Goal: Complete application form

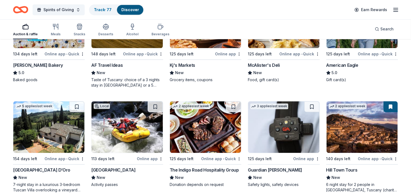
scroll to position [735, 0]
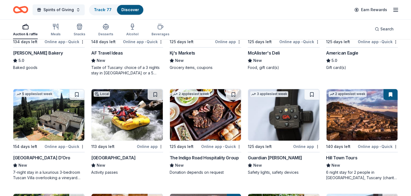
click at [351, 177] on div "6 night stay for 2 people in [GEOGRAPHIC_DATA], Tuscany (charity rate is $1380;…" at bounding box center [363, 175] width 72 height 11
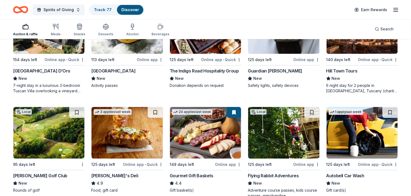
scroll to position [843, 0]
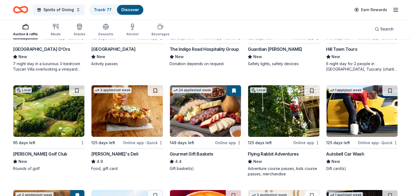
click at [361, 111] on img at bounding box center [362, 111] width 71 height 52
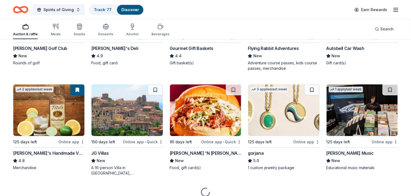
scroll to position [956, 0]
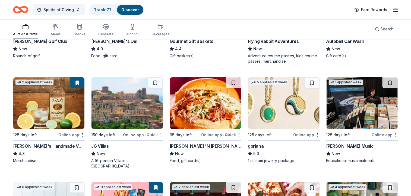
click at [46, 106] on img at bounding box center [48, 103] width 71 height 52
click at [207, 104] on img at bounding box center [205, 103] width 71 height 52
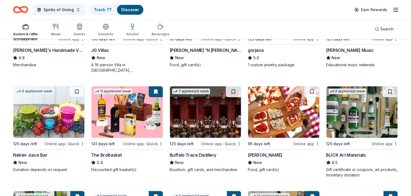
scroll to position [1054, 0]
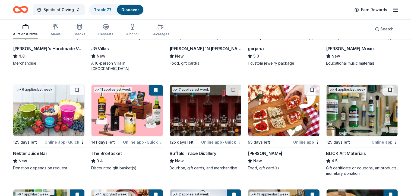
click at [282, 108] on img at bounding box center [283, 111] width 71 height 52
click at [207, 114] on img at bounding box center [205, 111] width 71 height 52
click at [202, 121] on img at bounding box center [205, 111] width 71 height 52
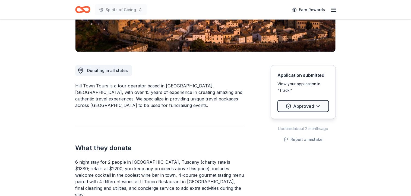
scroll to position [134, 0]
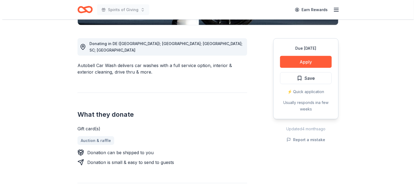
scroll to position [141, 0]
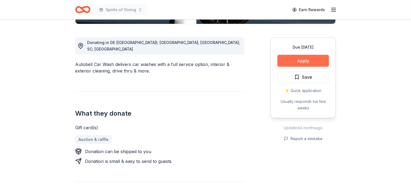
click at [304, 61] on button "Apply" at bounding box center [304, 61] width 52 height 12
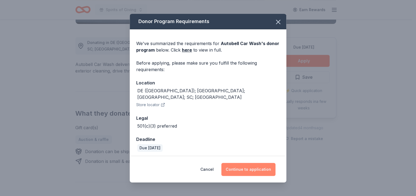
click at [244, 166] on button "Continue to application" at bounding box center [248, 169] width 54 height 13
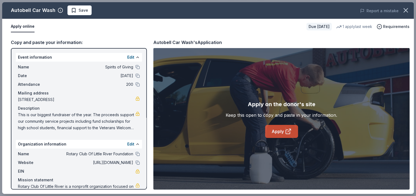
click at [287, 132] on icon at bounding box center [288, 131] width 7 height 7
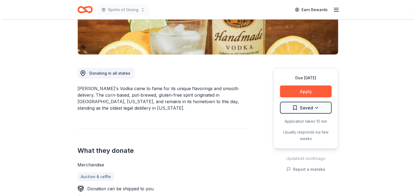
scroll to position [114, 0]
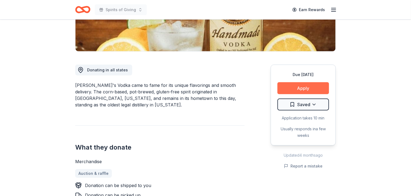
click at [308, 88] on button "Apply" at bounding box center [304, 88] width 52 height 12
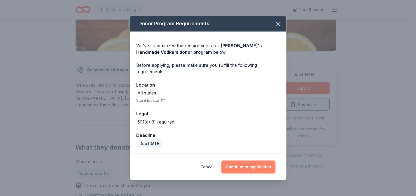
click at [257, 165] on button "Continue to application" at bounding box center [248, 167] width 54 height 13
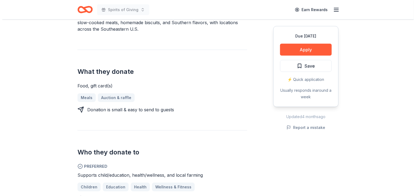
scroll to position [205, 0]
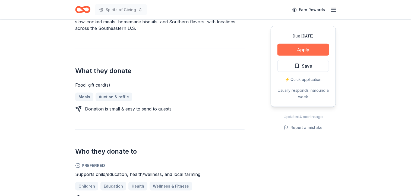
click at [305, 50] on button "Apply" at bounding box center [304, 50] width 52 height 12
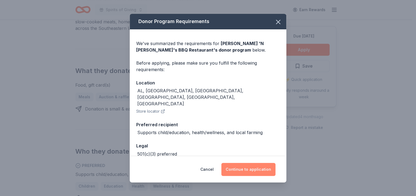
click at [249, 170] on button "Continue to application" at bounding box center [248, 169] width 54 height 13
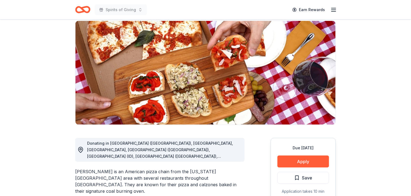
scroll to position [47, 0]
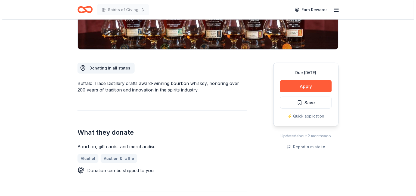
scroll to position [129, 0]
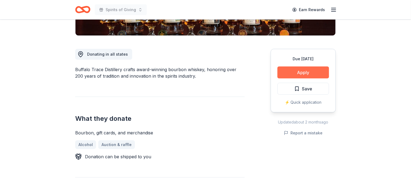
click at [305, 72] on button "Apply" at bounding box center [304, 73] width 52 height 12
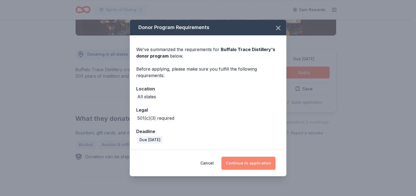
click at [250, 162] on button "Continue to application" at bounding box center [248, 163] width 54 height 13
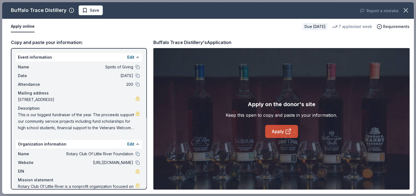
click at [287, 131] on icon at bounding box center [288, 131] width 7 height 7
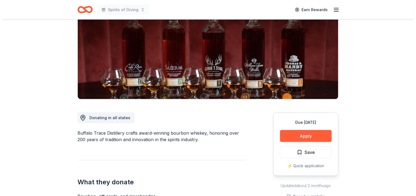
scroll to position [78, 0]
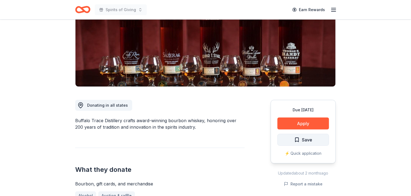
click at [301, 139] on span "Save" at bounding box center [304, 139] width 18 height 7
click at [311, 118] on html "Spirits of Giving Earn Rewards Due [DATE] Share Buffalo Trace Distillery New 7 …" at bounding box center [205, 20] width 411 height 196
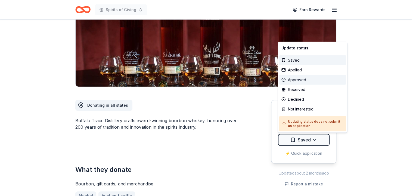
click at [301, 81] on div "Approved" at bounding box center [312, 80] width 67 height 10
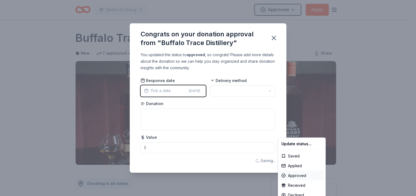
scroll to position [0, 0]
click at [301, 81] on html "Spirits of Giving Approved Apply Due [DATE] Share Buffalo Trace Distillery New …" at bounding box center [208, 98] width 416 height 196
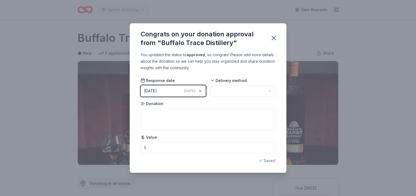
scroll to position [120, 0]
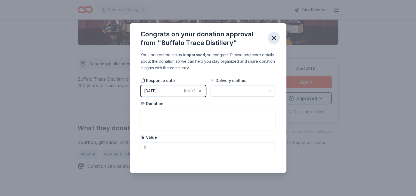
click at [275, 38] on icon "button" at bounding box center [274, 38] width 8 height 8
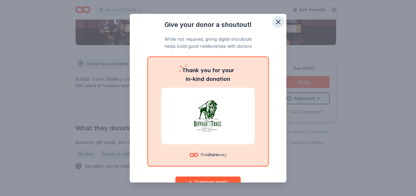
click at [276, 21] on icon "button" at bounding box center [278, 22] width 4 height 4
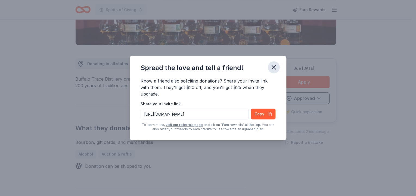
click at [274, 66] on icon "button" at bounding box center [274, 68] width 8 height 8
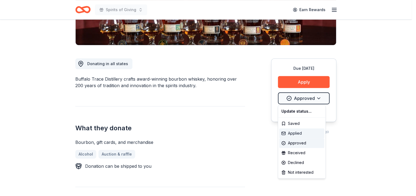
click at [294, 133] on div "Applied" at bounding box center [301, 134] width 45 height 10
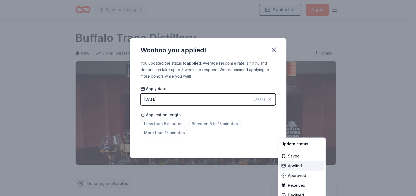
click at [219, 124] on html "Spirits of Giving Applied Apply Due [DATE] Share Buffalo Trace Distillery New 7…" at bounding box center [208, 98] width 416 height 196
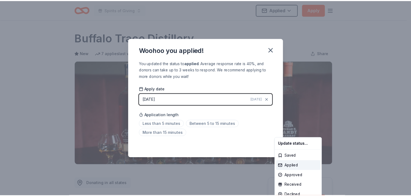
scroll to position [120, 0]
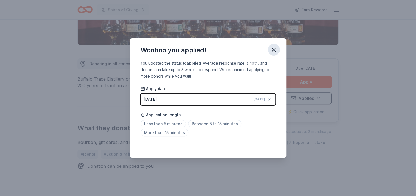
click at [274, 49] on icon "button" at bounding box center [274, 50] width 4 height 4
